Goal: Navigation & Orientation: Find specific page/section

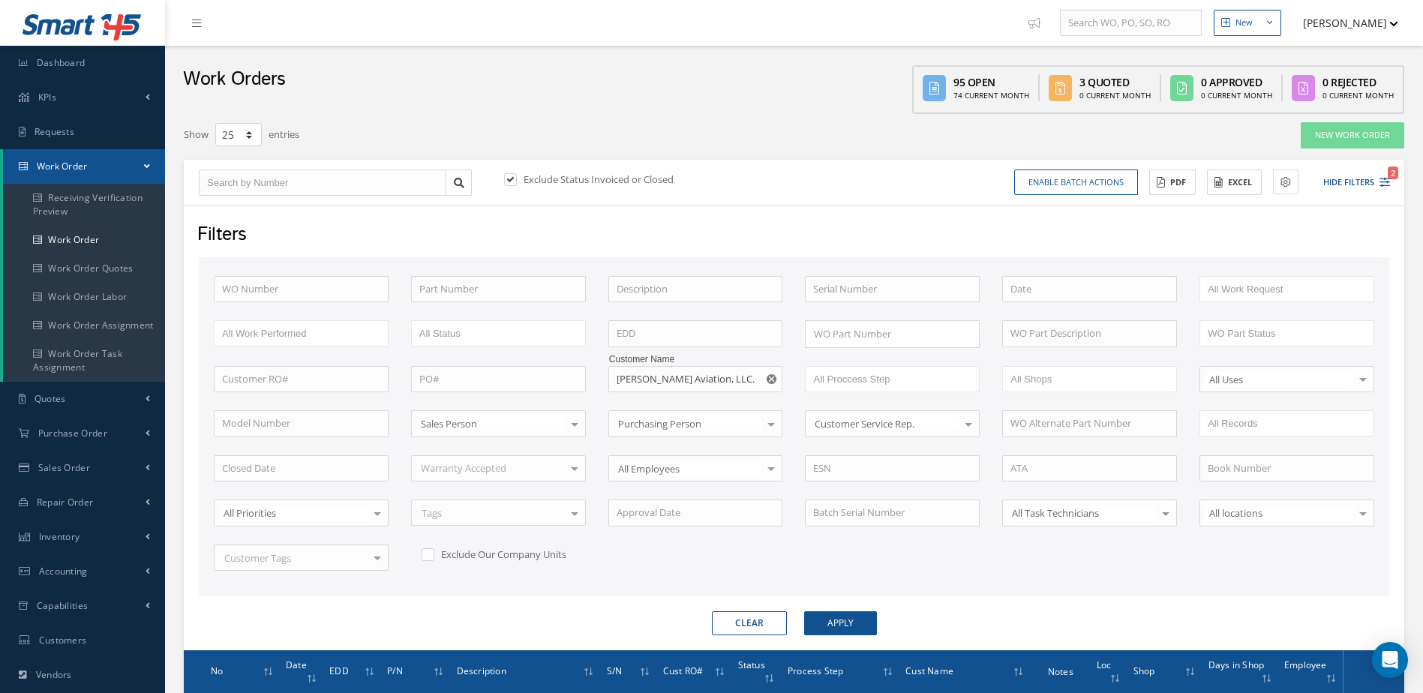
select select "25"
click at [98, 73] on link "Dashboard" at bounding box center [82, 63] width 165 height 34
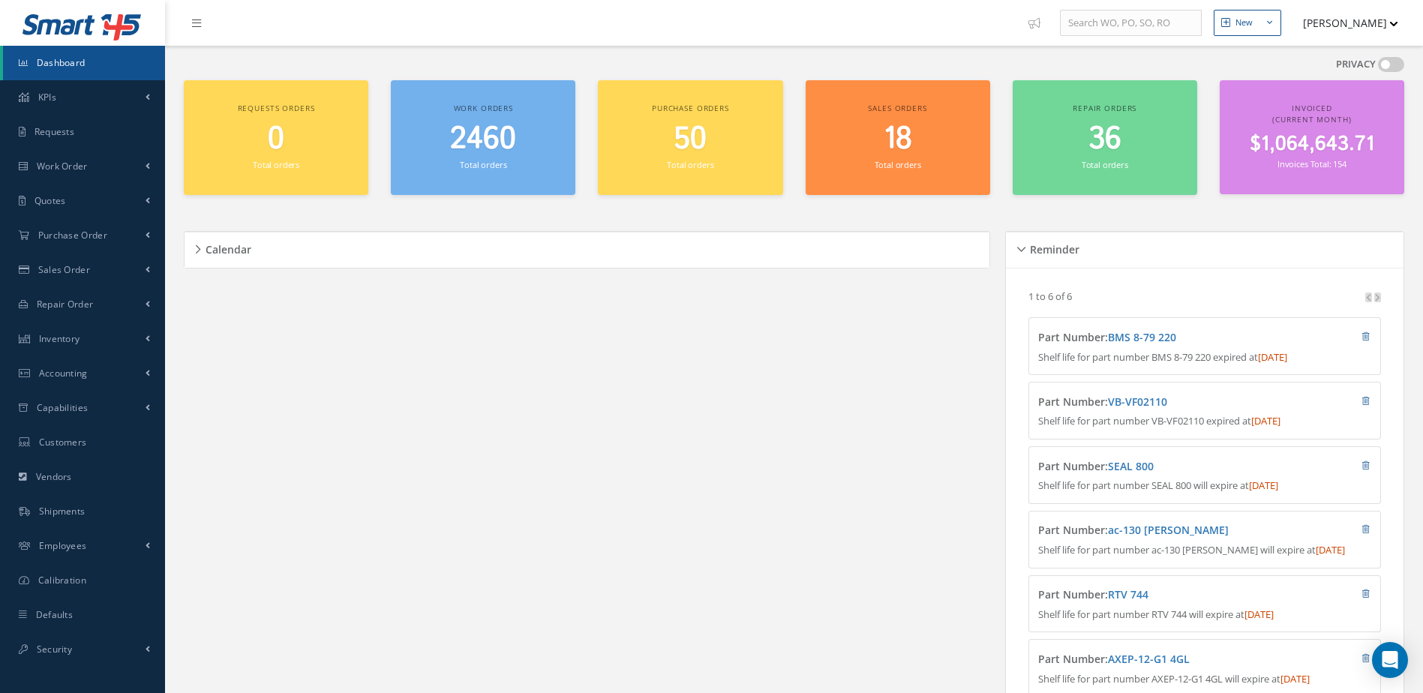
click at [499, 156] on span "2460" at bounding box center [483, 139] width 66 height 43
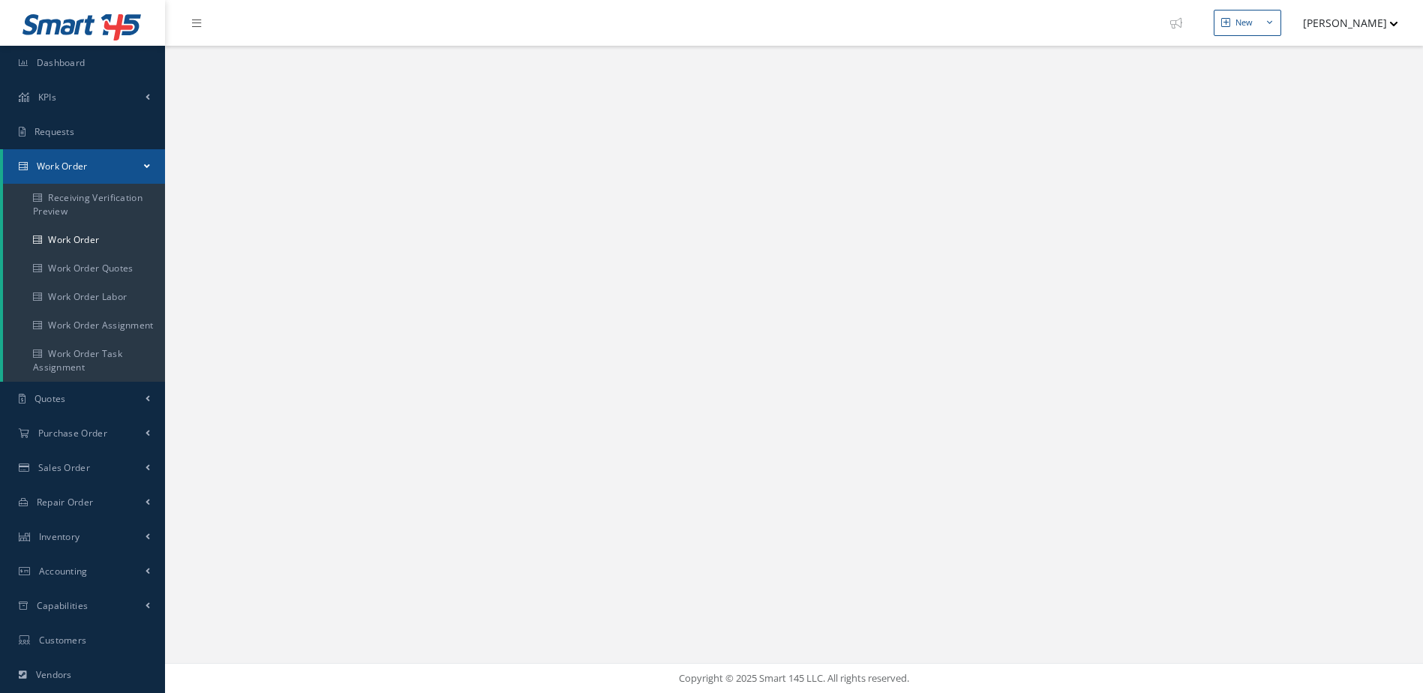
select select "25"
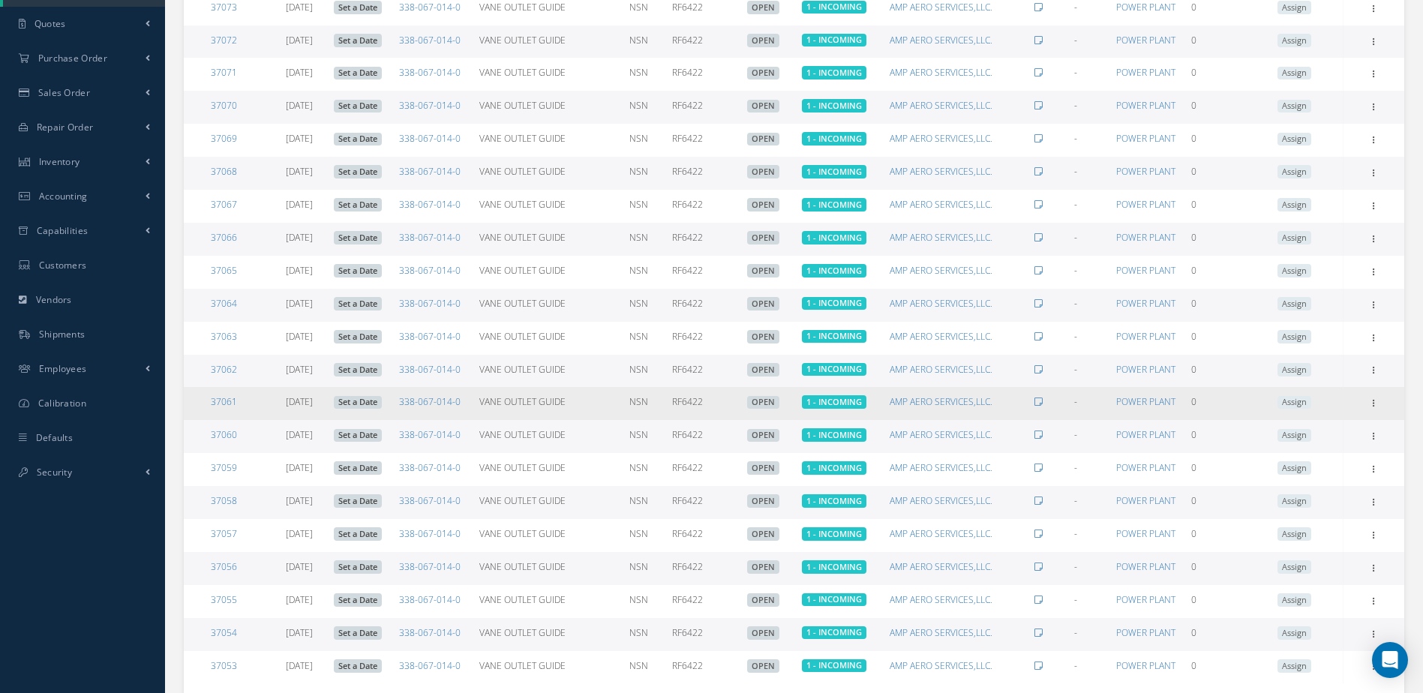
scroll to position [480, 0]
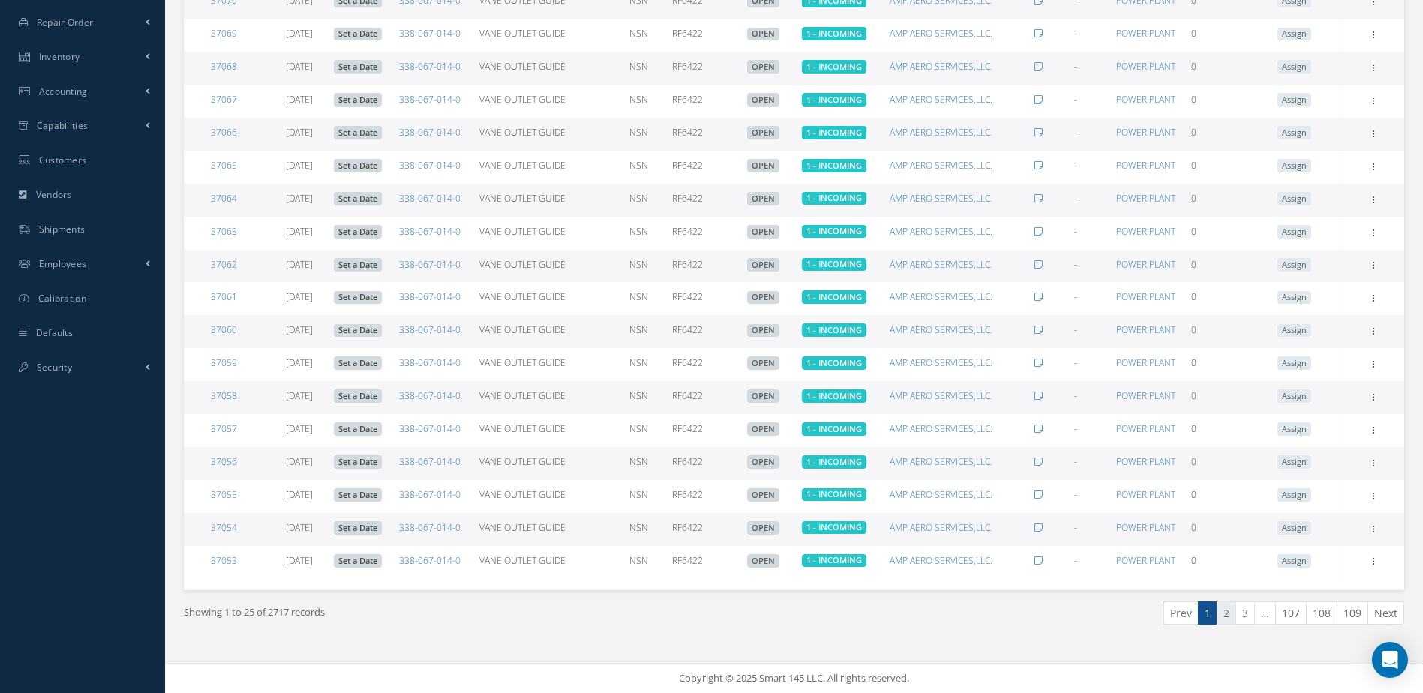
click at [1224, 609] on link "2" at bounding box center [1225, 612] width 19 height 23
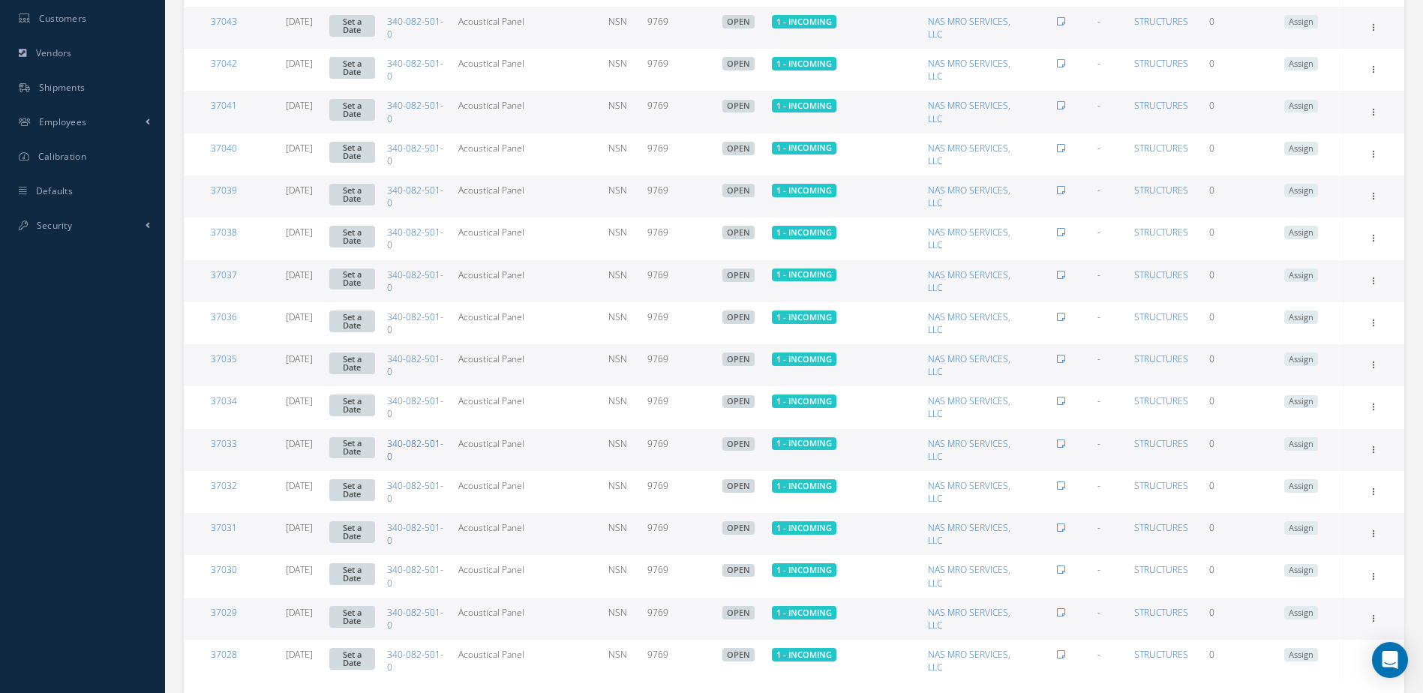
scroll to position [725, 0]
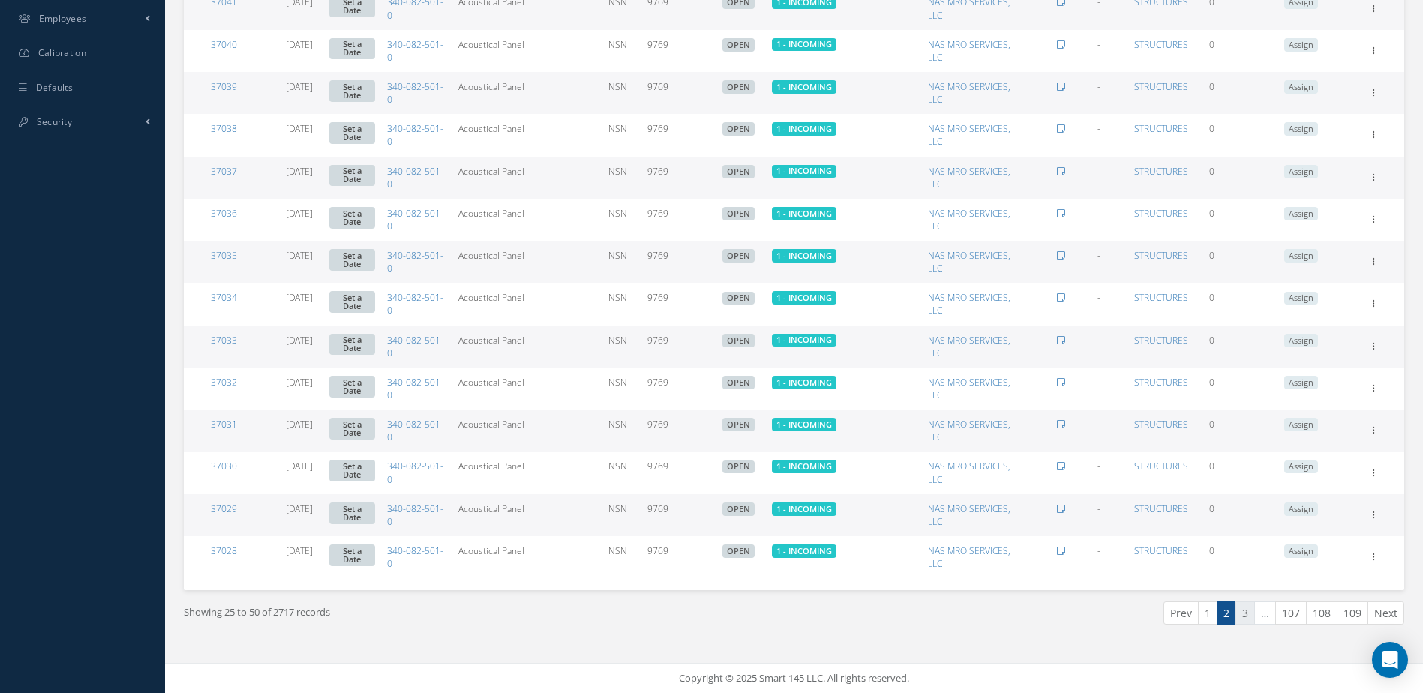
click at [1252, 611] on link "3" at bounding box center [1244, 612] width 19 height 23
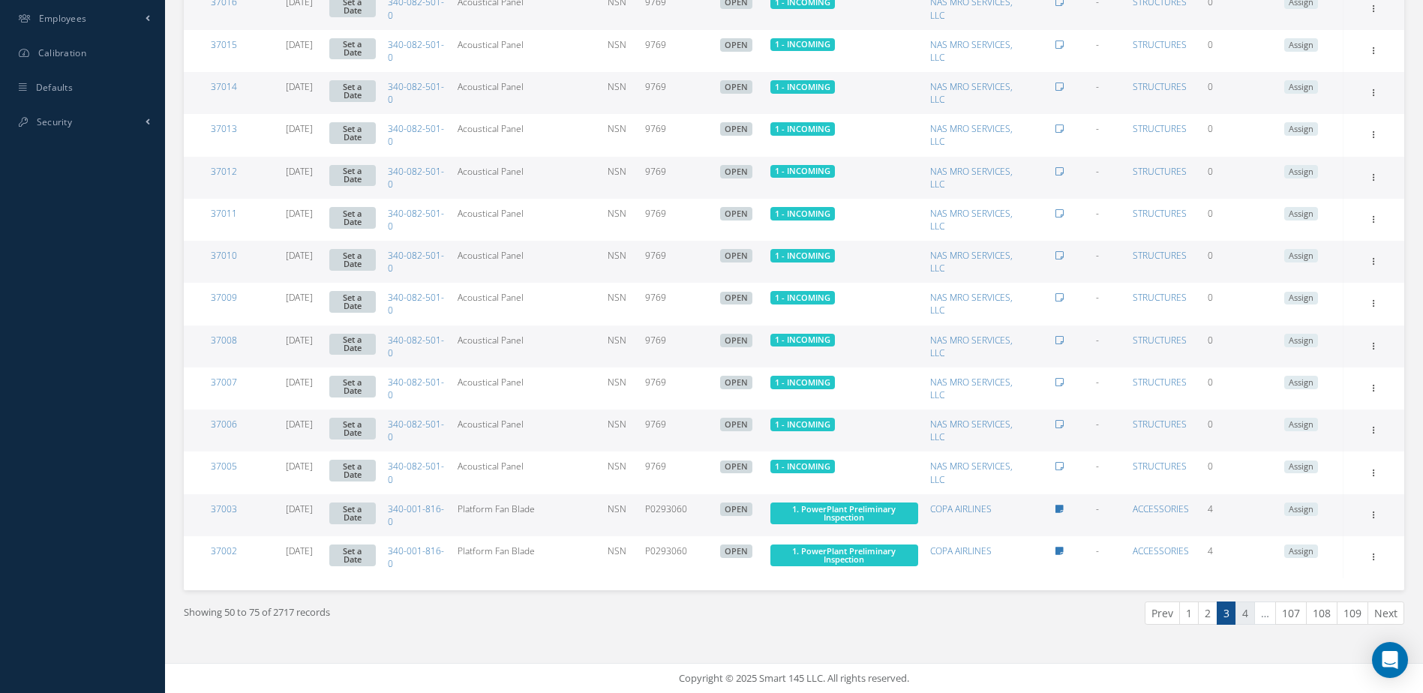
click at [1241, 611] on link "4" at bounding box center [1244, 612] width 19 height 23
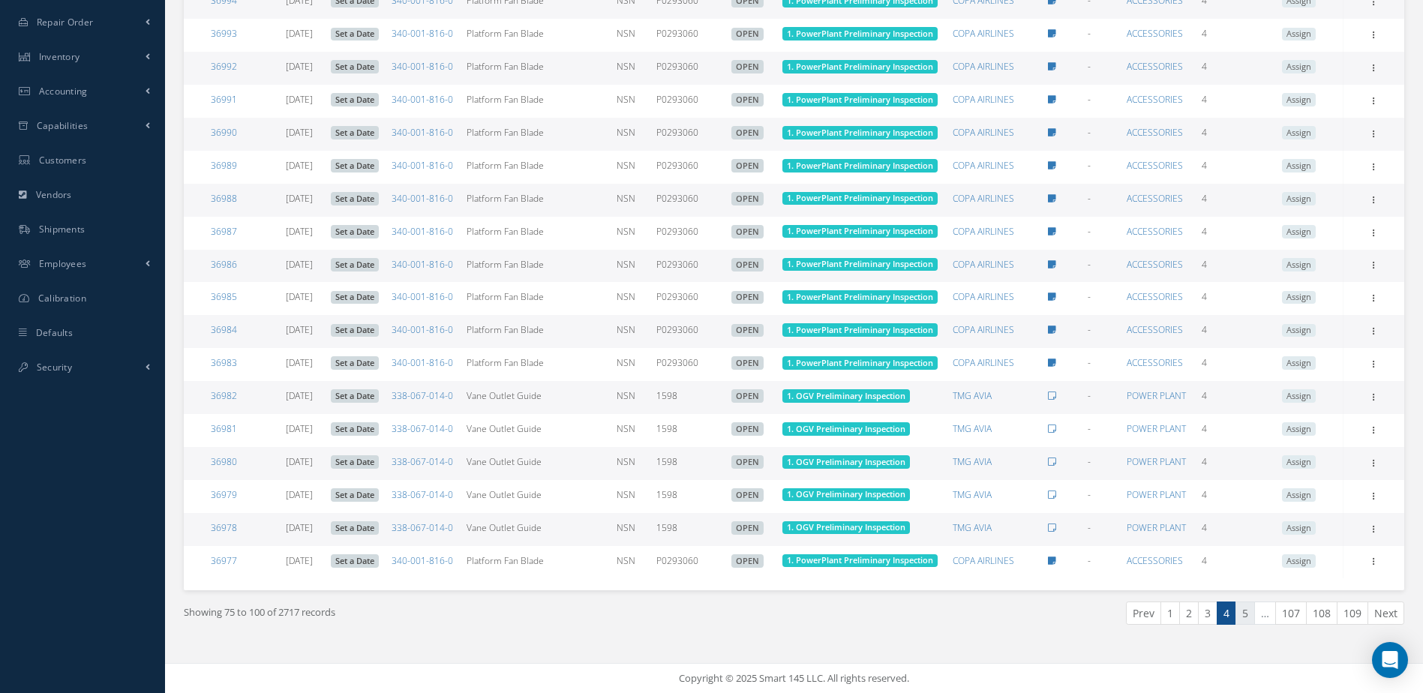
click at [1246, 614] on link "5" at bounding box center [1244, 612] width 19 height 23
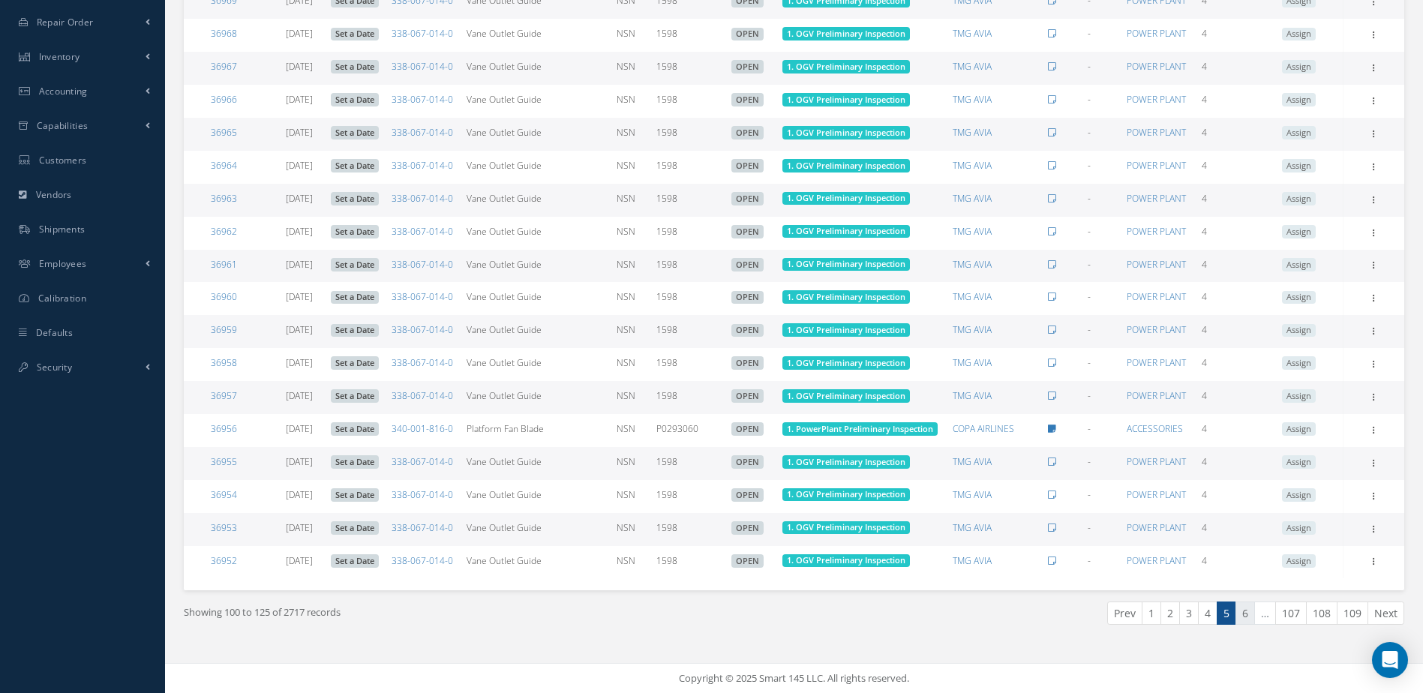
click at [1237, 616] on link "6" at bounding box center [1244, 612] width 19 height 23
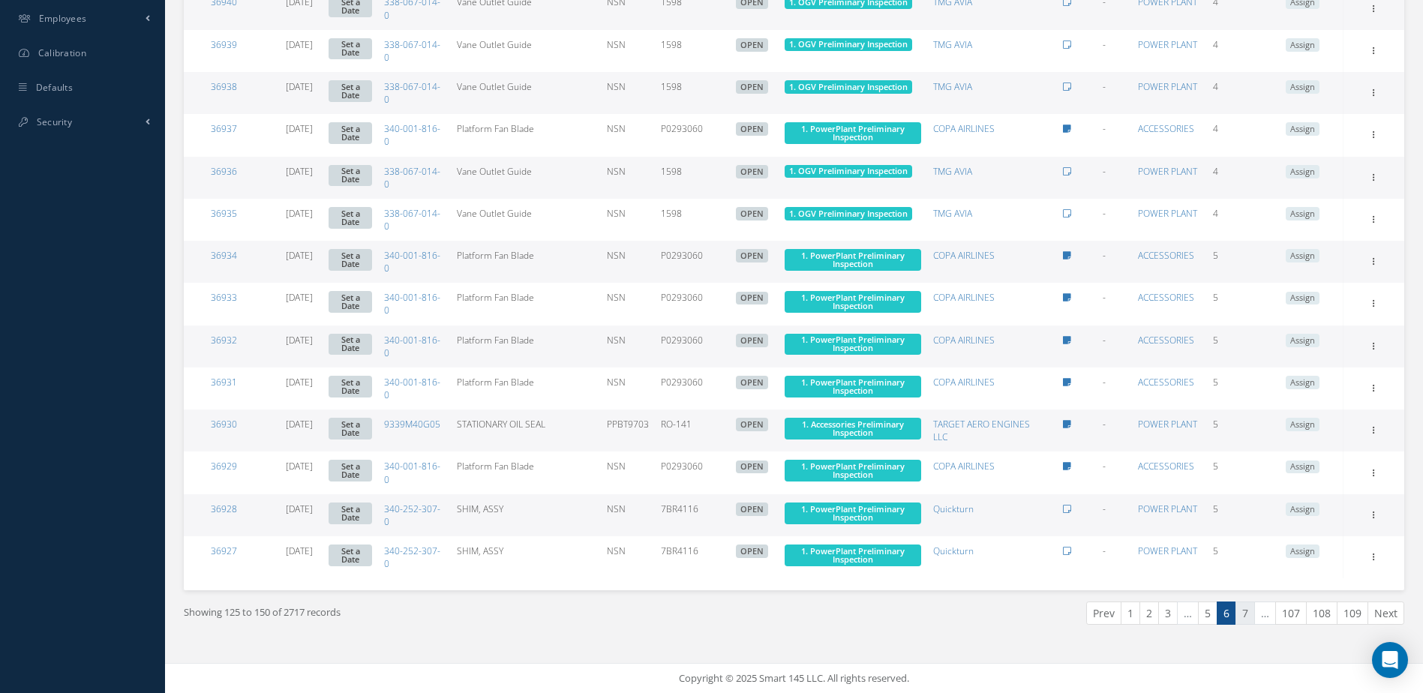
click at [1247, 608] on link "7" at bounding box center [1244, 612] width 19 height 23
